Goal: Task Accomplishment & Management: Manage account settings

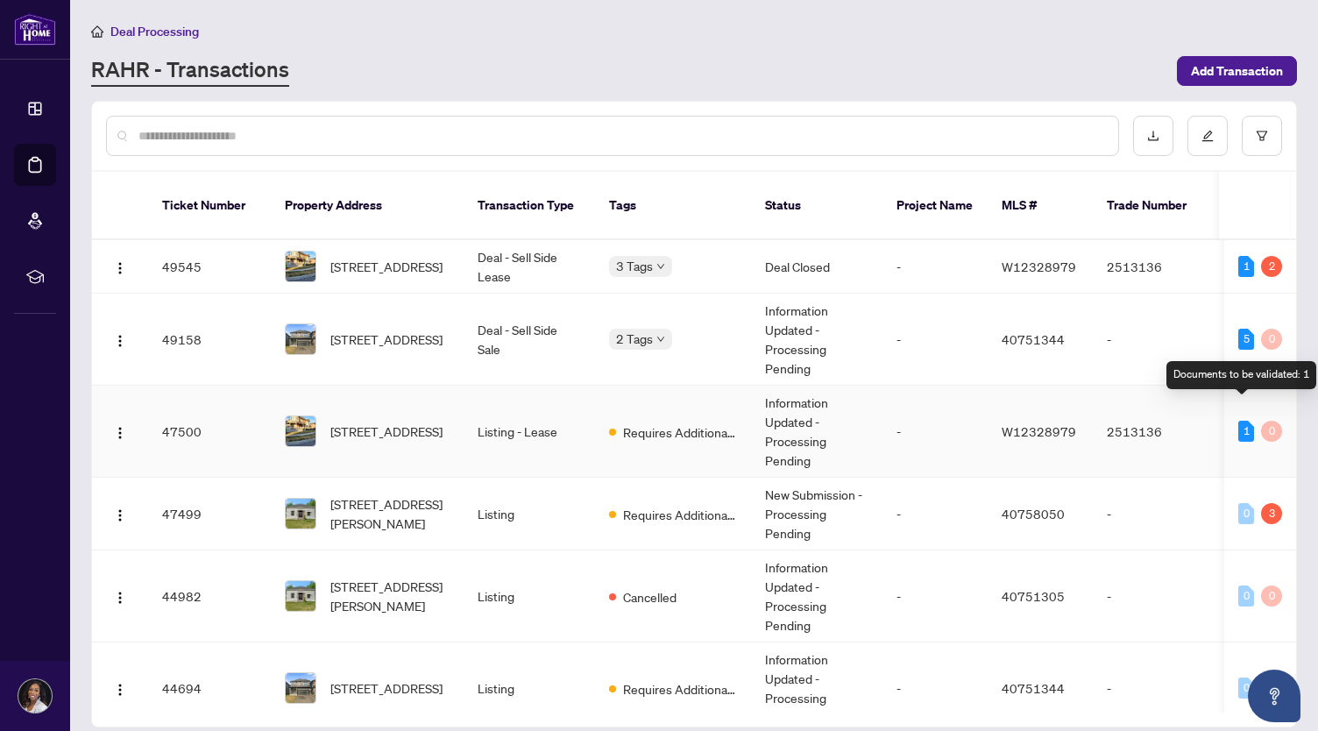
click at [1238, 421] on div "1" at bounding box center [1246, 431] width 16 height 21
click at [1245, 421] on div "1" at bounding box center [1246, 431] width 16 height 21
click at [1245, 371] on div "Documents to be validated: 1" at bounding box center [1242, 375] width 150 height 28
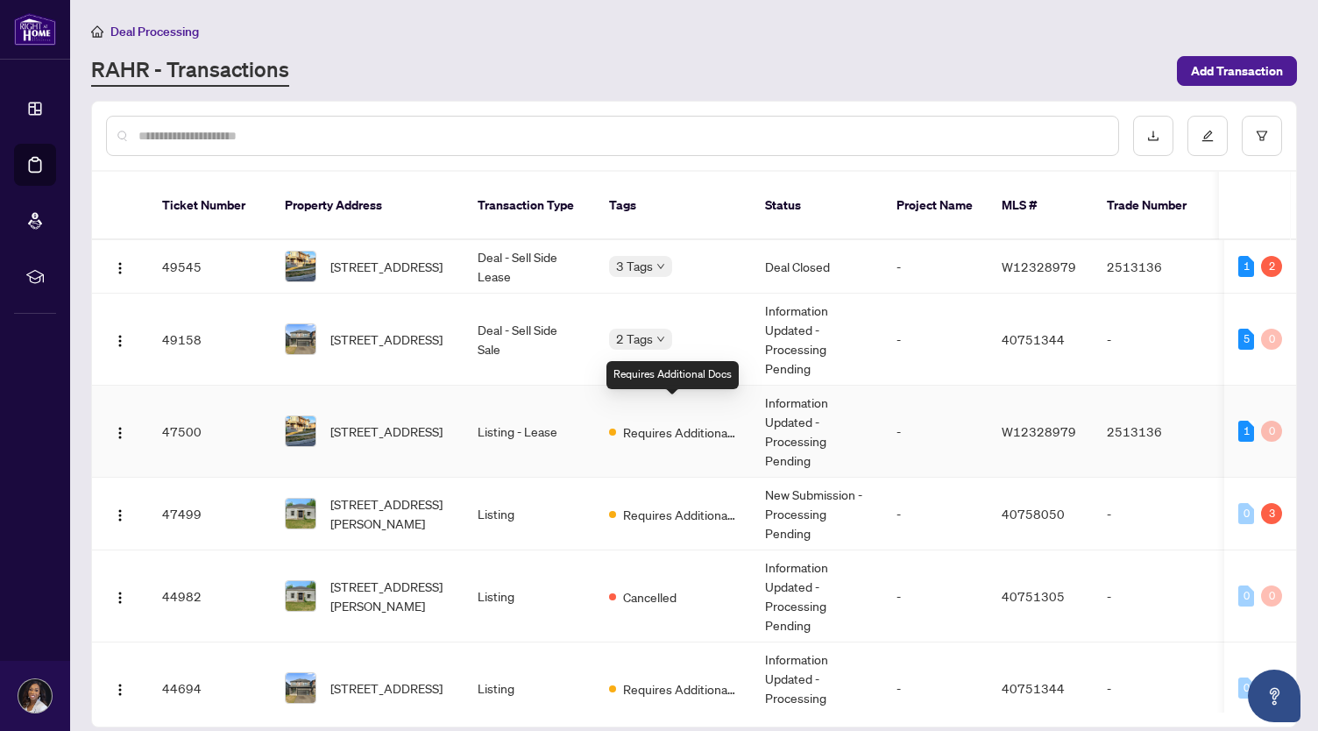
click at [693, 422] on span "Requires Additional Docs" at bounding box center [680, 431] width 114 height 19
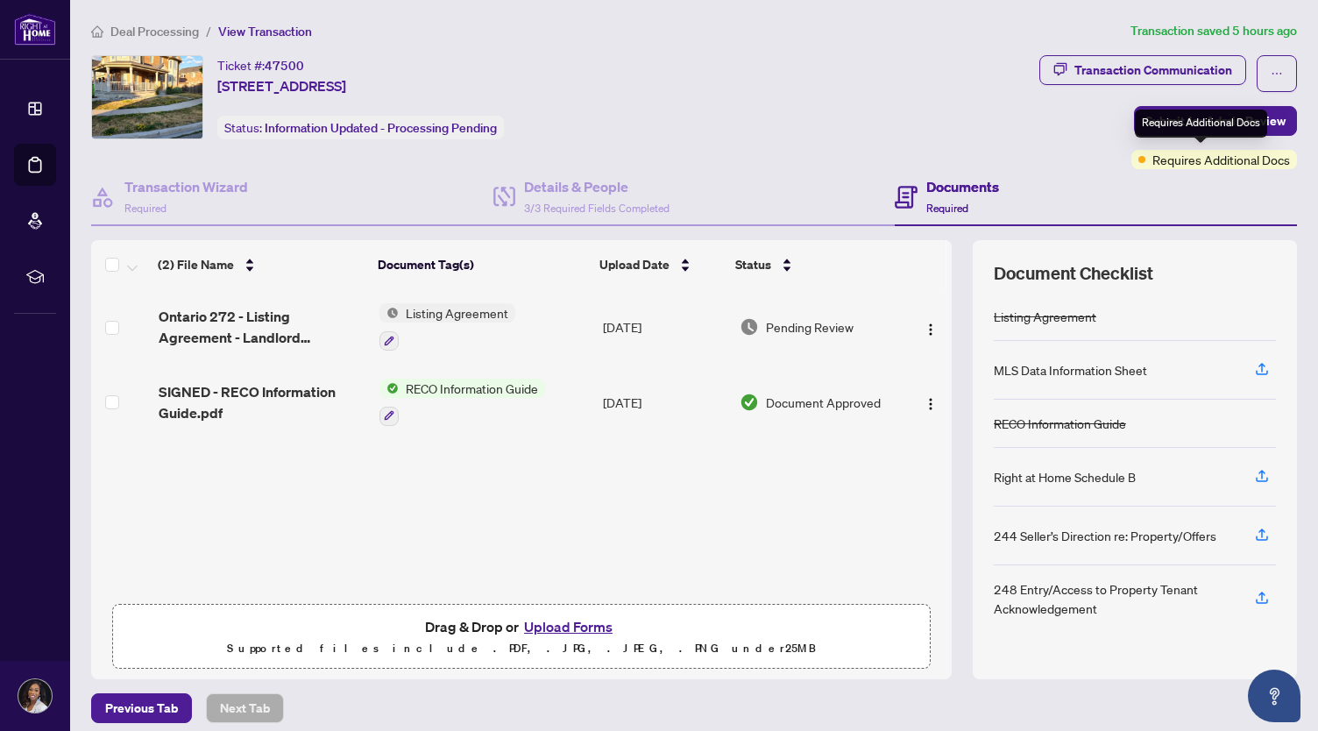
click at [1175, 160] on span "Requires Additional Docs" at bounding box center [1222, 159] width 138 height 19
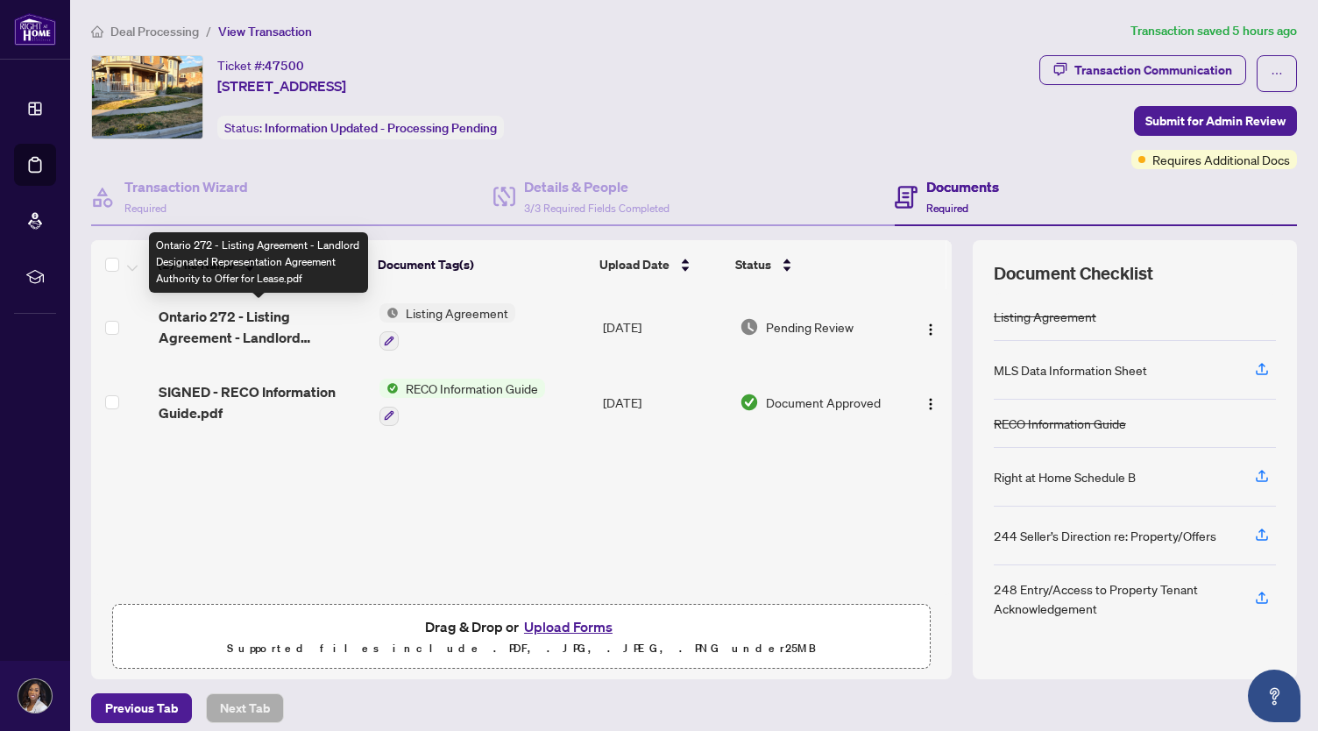
click at [265, 313] on span "Ontario 272 - Listing Agreement - Landlord Designated Representation Agreement …" at bounding box center [262, 327] width 207 height 42
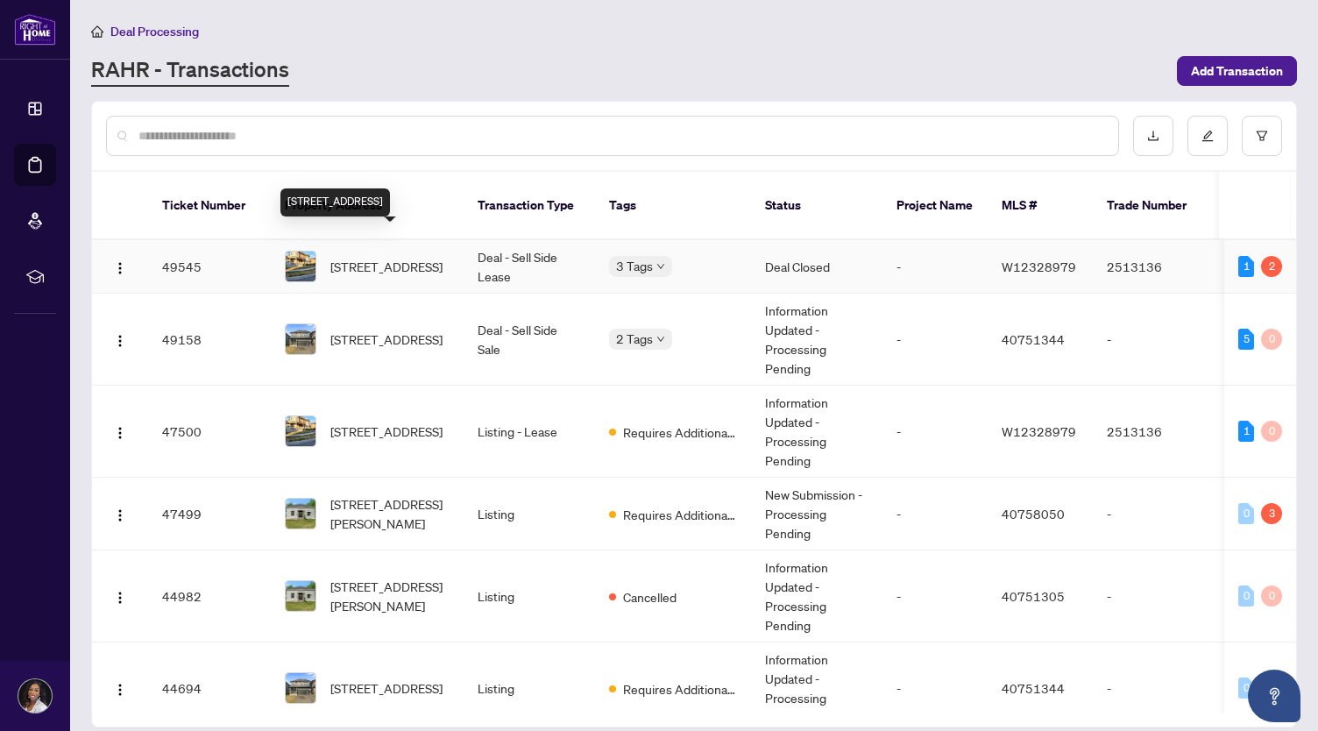
click at [407, 257] on span "[STREET_ADDRESS]" at bounding box center [386, 266] width 112 height 19
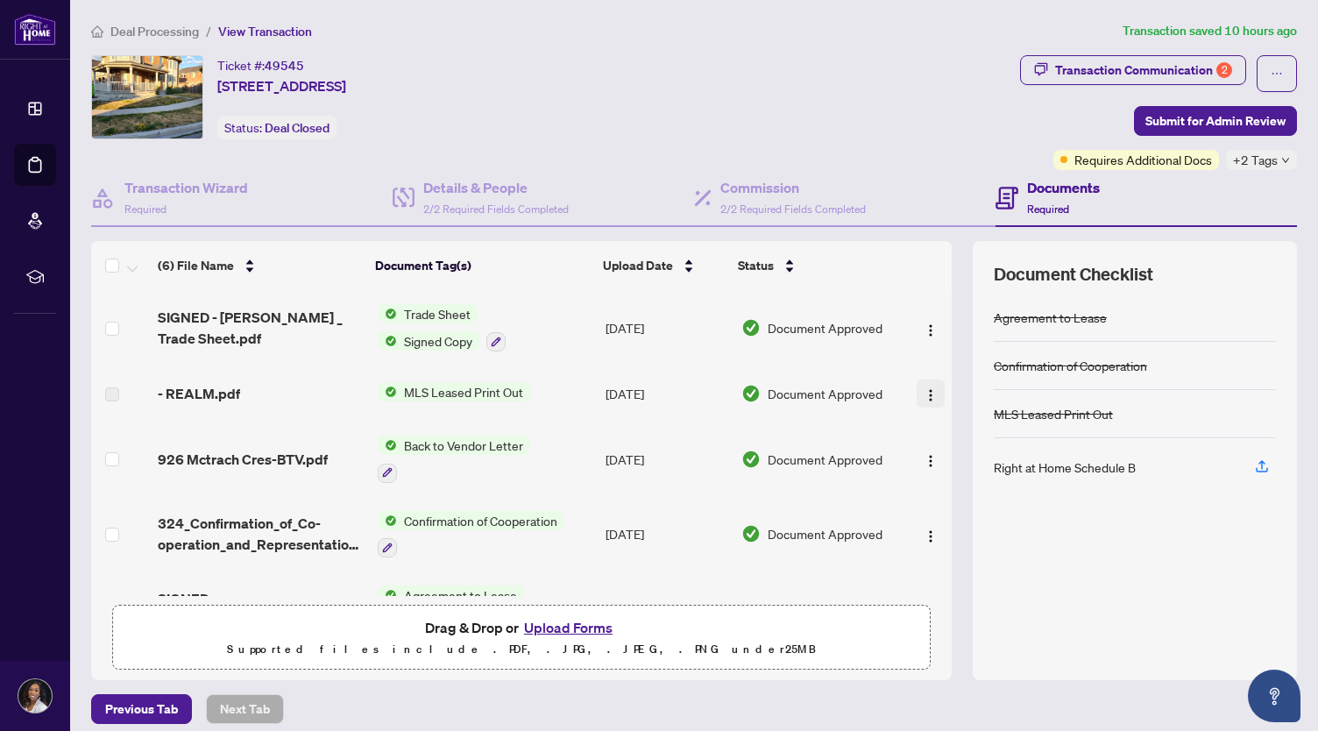
click at [924, 393] on img "button" at bounding box center [931, 395] width 14 height 14
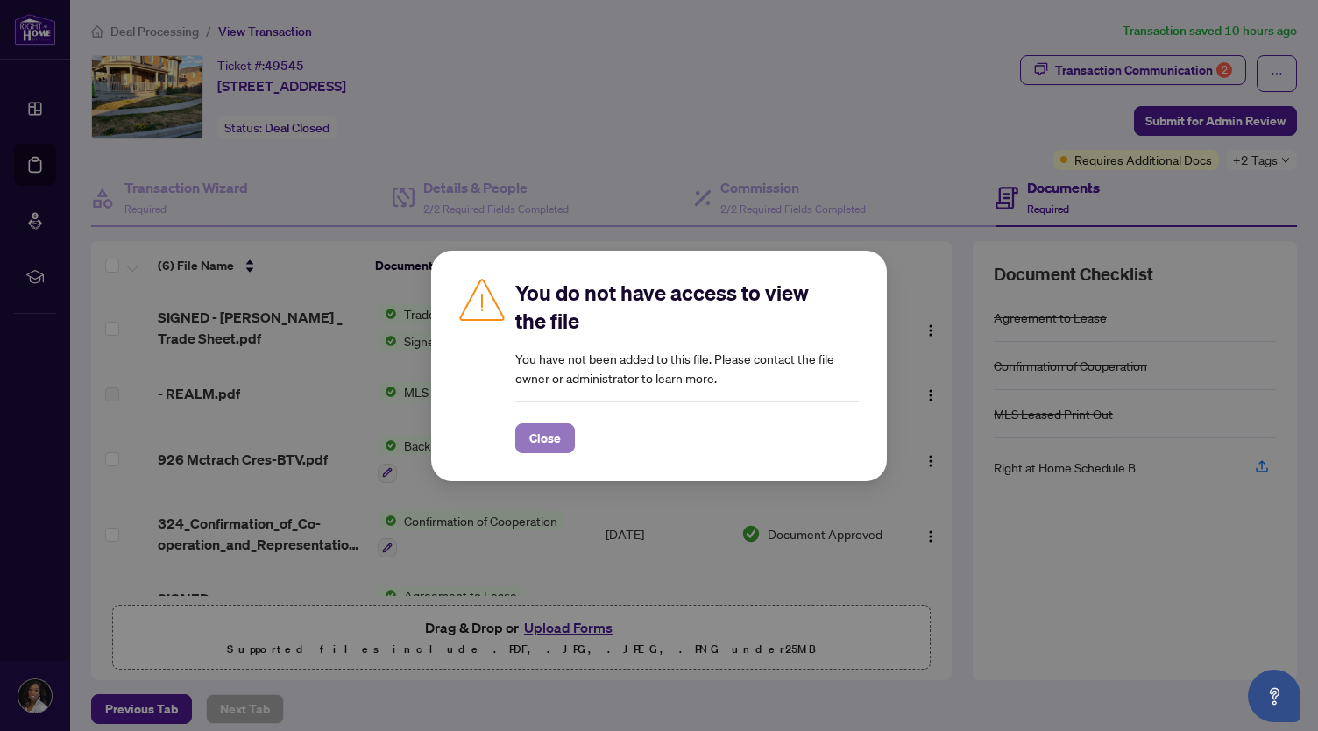
click at [535, 444] on span "Close" at bounding box center [545, 438] width 32 height 28
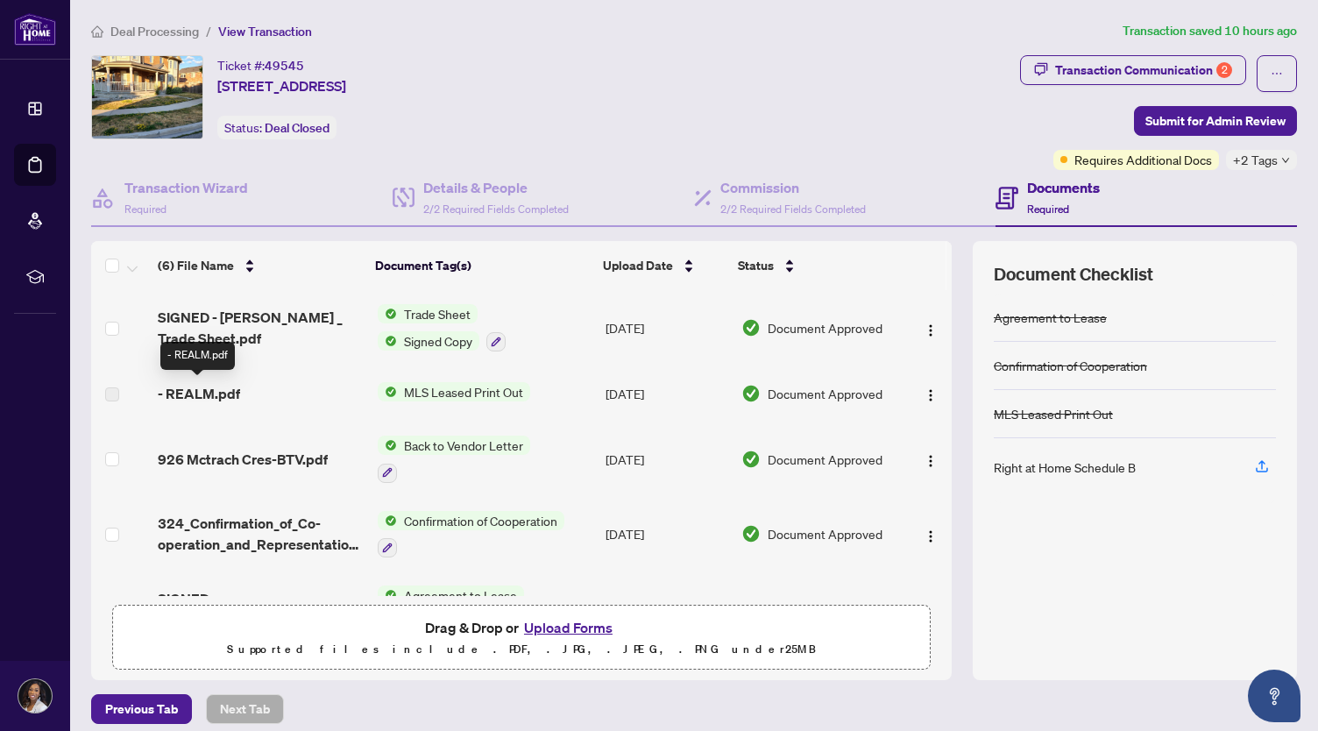
click at [191, 394] on span "- REALM.pdf" at bounding box center [199, 393] width 82 height 21
click at [432, 388] on span "MLS Leased Print Out" at bounding box center [463, 391] width 133 height 19
click at [188, 394] on span "- REALM.pdf" at bounding box center [199, 393] width 82 height 21
click at [924, 397] on img "button" at bounding box center [931, 395] width 14 height 14
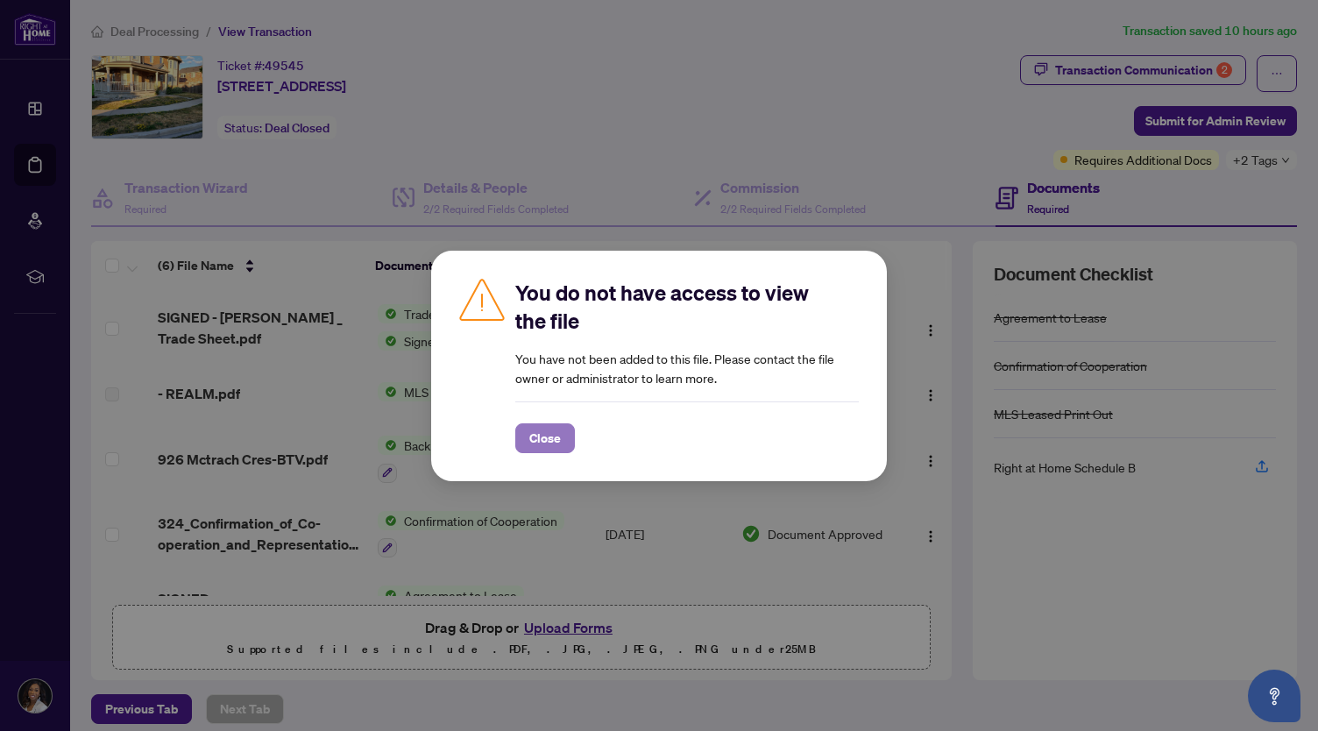
click at [561, 436] on button "Close" at bounding box center [545, 438] width 60 height 30
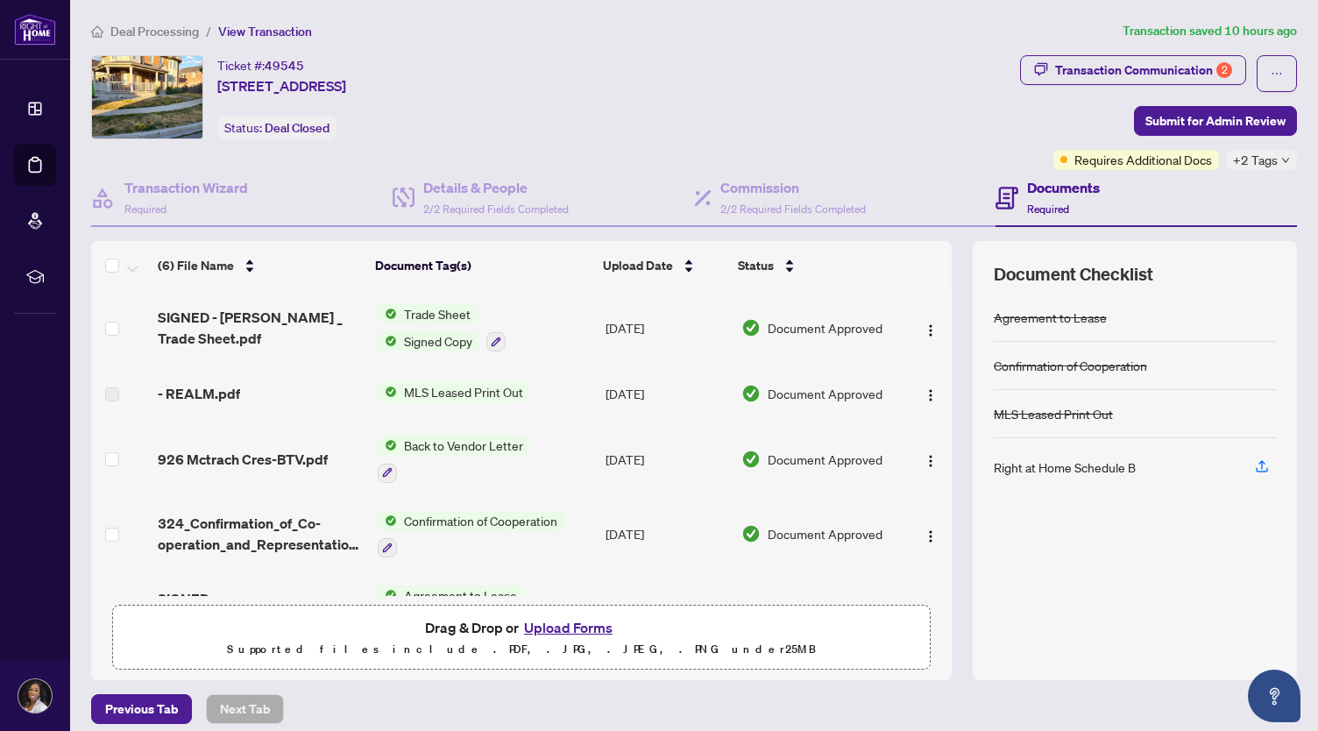
click at [768, 394] on span "Document Approved" at bounding box center [825, 393] width 115 height 19
click at [924, 398] on img "button" at bounding box center [931, 395] width 14 height 14
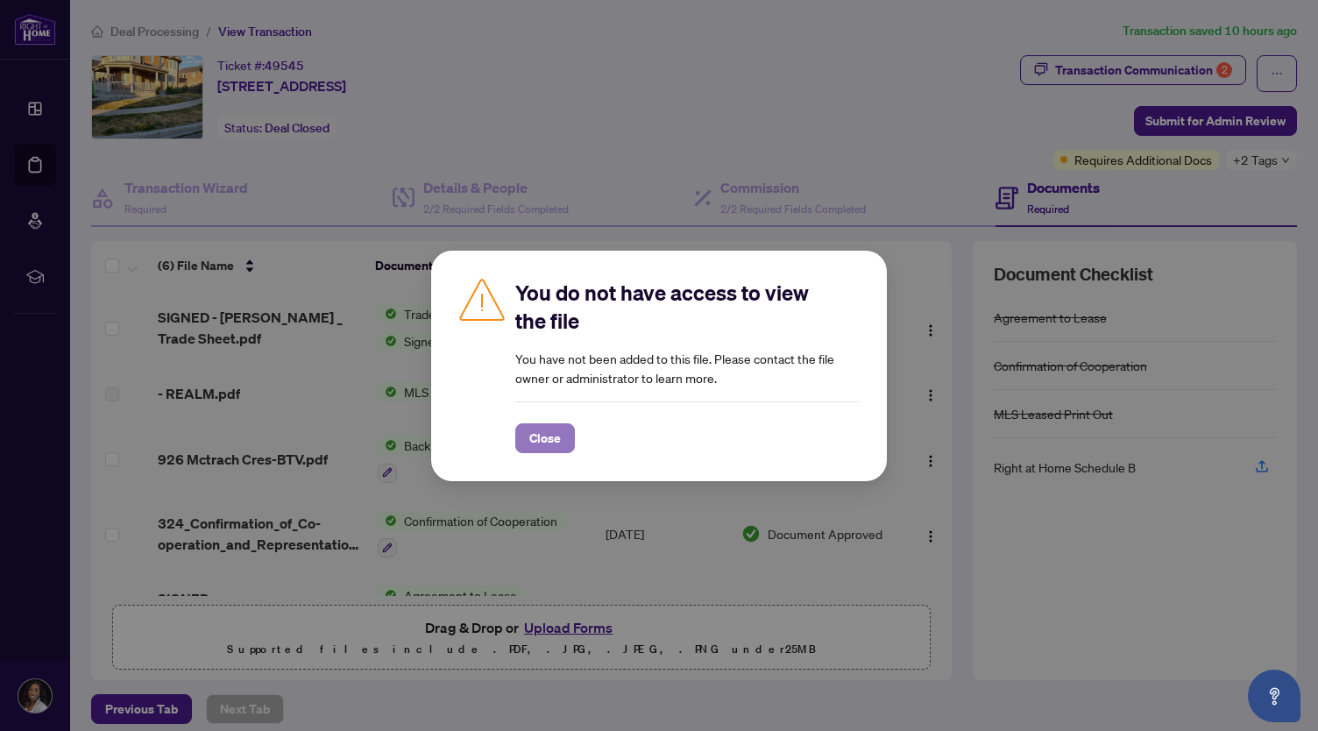
click at [535, 432] on span "Close" at bounding box center [545, 438] width 32 height 28
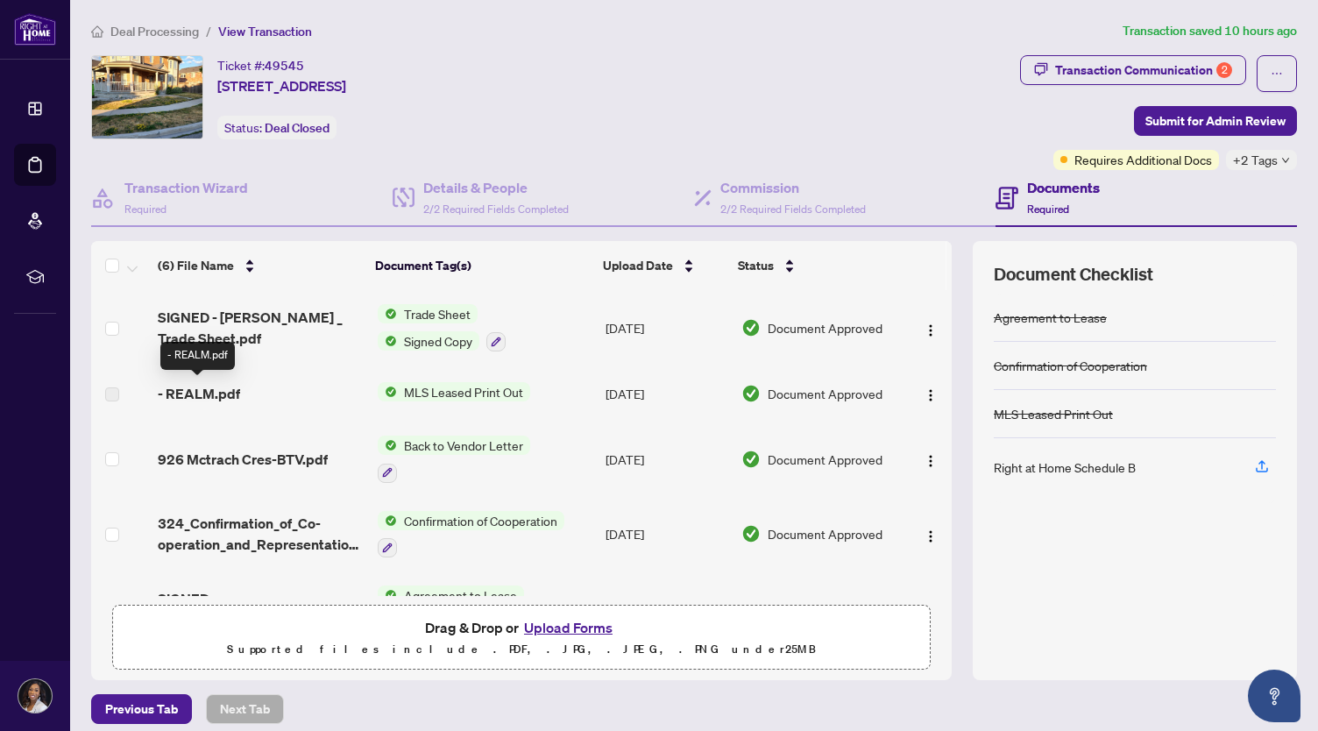
click at [202, 388] on span "- REALM.pdf" at bounding box center [199, 393] width 82 height 21
click at [191, 404] on td "- REALM.pdf" at bounding box center [260, 393] width 219 height 56
click at [1266, 151] on div "+2 Tags" at bounding box center [1261, 160] width 71 height 20
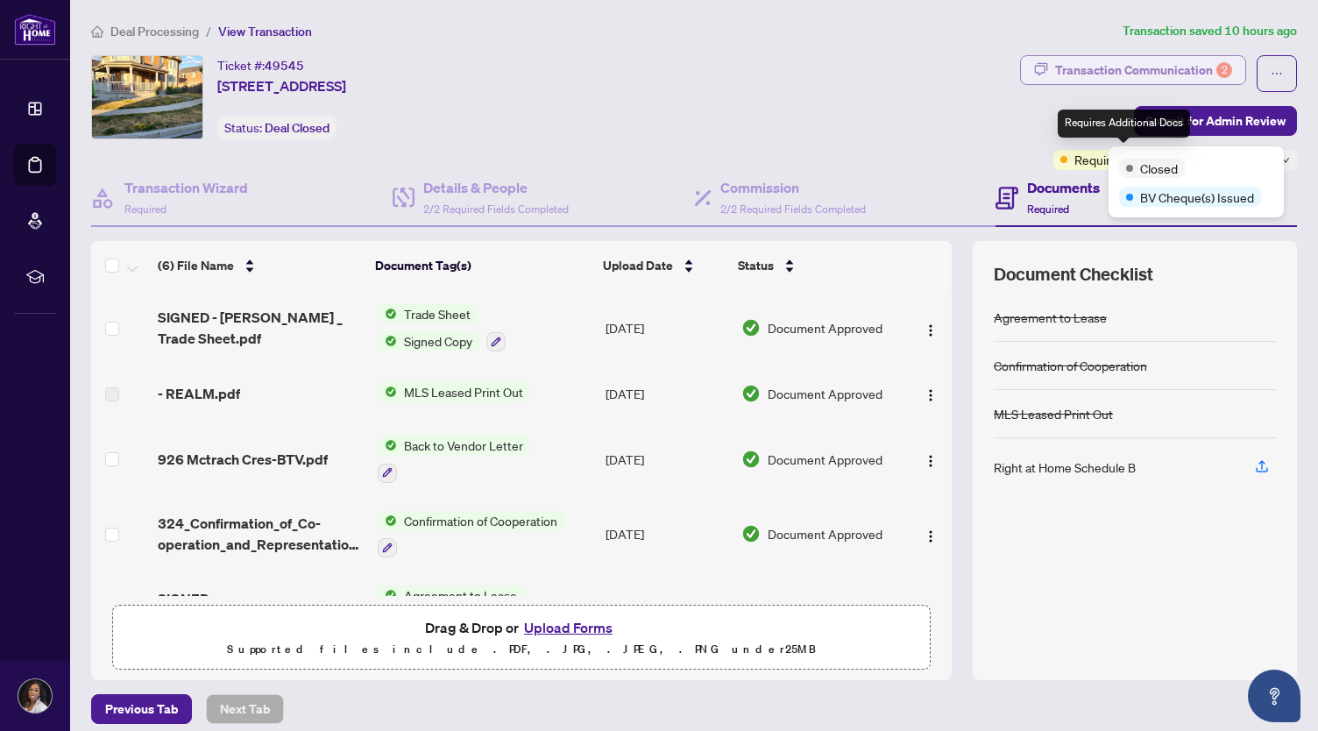
click at [1055, 80] on div "Transaction Communication 2" at bounding box center [1143, 70] width 177 height 28
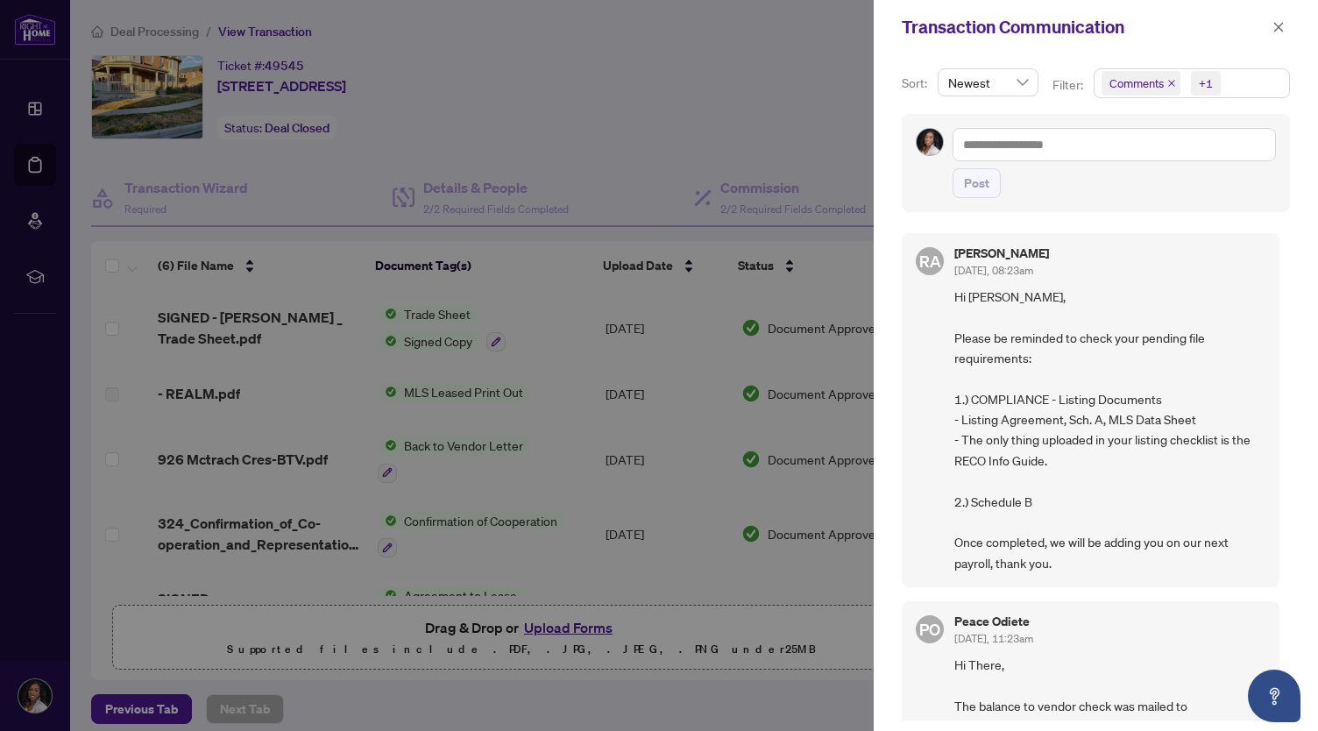
click at [717, 106] on div at bounding box center [659, 365] width 1318 height 731
click at [724, 85] on div at bounding box center [659, 365] width 1318 height 731
